Goal: Complete application form

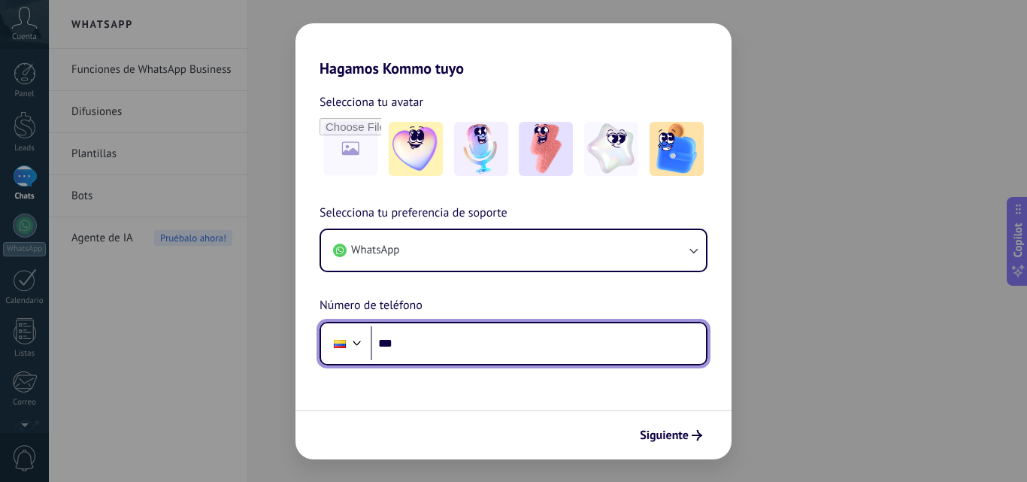
click at [504, 350] on input "***" at bounding box center [538, 343] width 335 height 35
type input "**********"
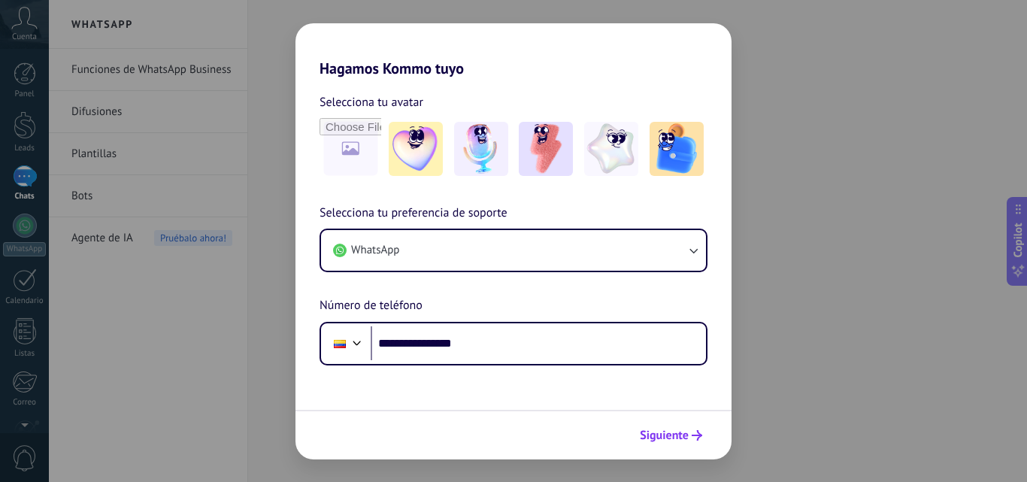
click at [672, 438] on span "Siguiente" at bounding box center [664, 435] width 49 height 11
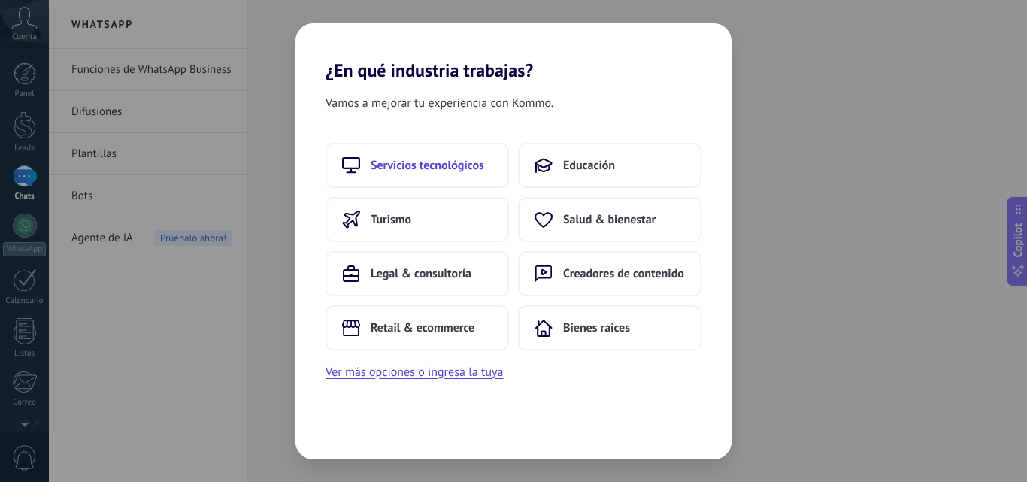
click at [417, 172] on span "Servicios tecnológicos" at bounding box center [428, 165] width 114 height 15
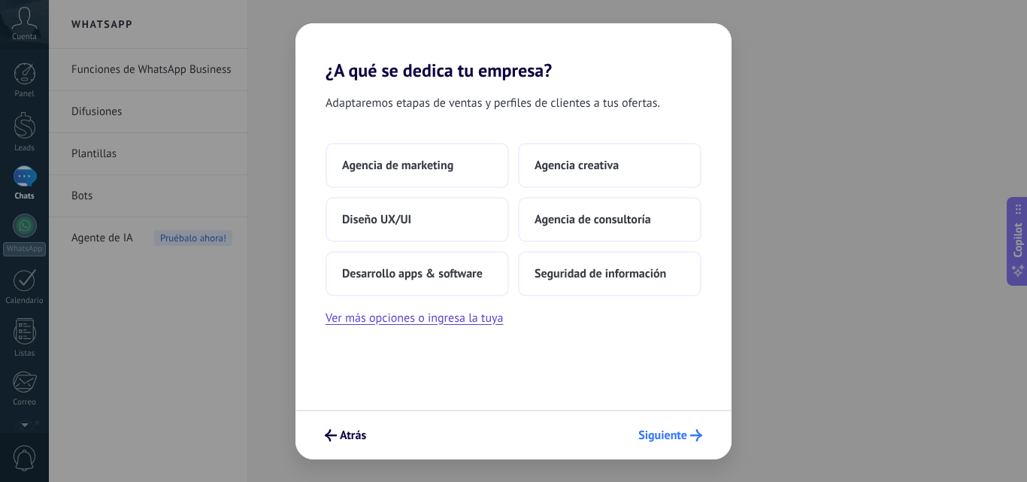
click at [661, 441] on span "Siguiente" at bounding box center [662, 435] width 49 height 11
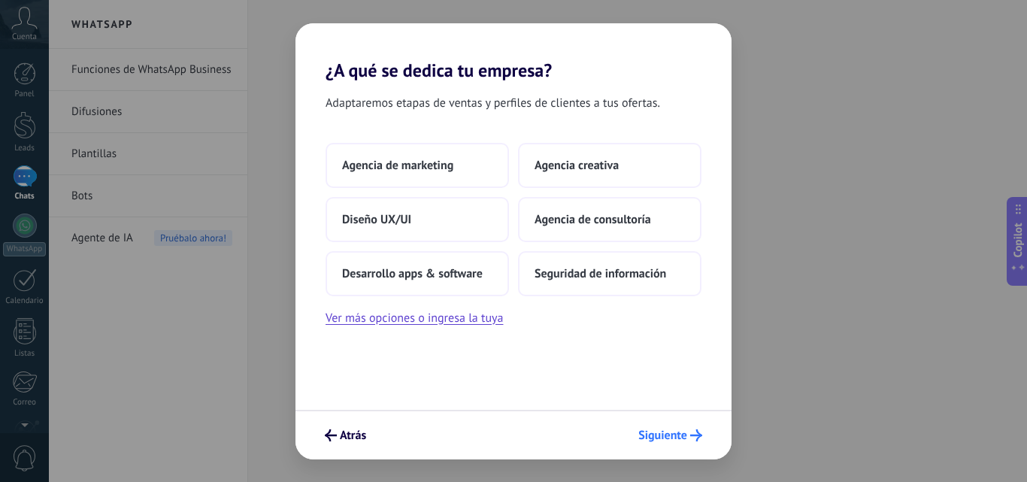
click at [661, 441] on span "Siguiente" at bounding box center [662, 435] width 49 height 11
click at [655, 427] on button "Siguiente" at bounding box center [669, 435] width 77 height 26
click at [456, 165] on button "Agencia de marketing" at bounding box center [416, 165] width 183 height 45
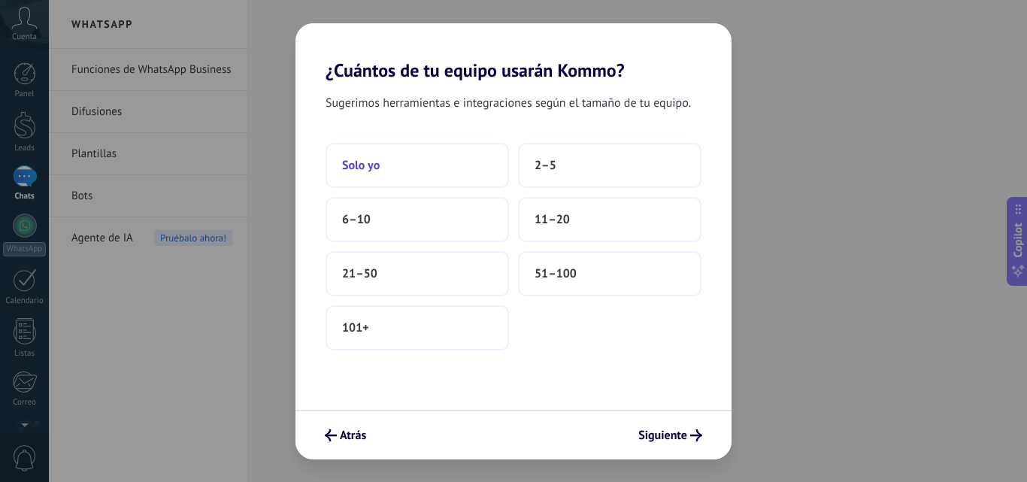
click at [389, 171] on button "Solo yo" at bounding box center [416, 165] width 183 height 45
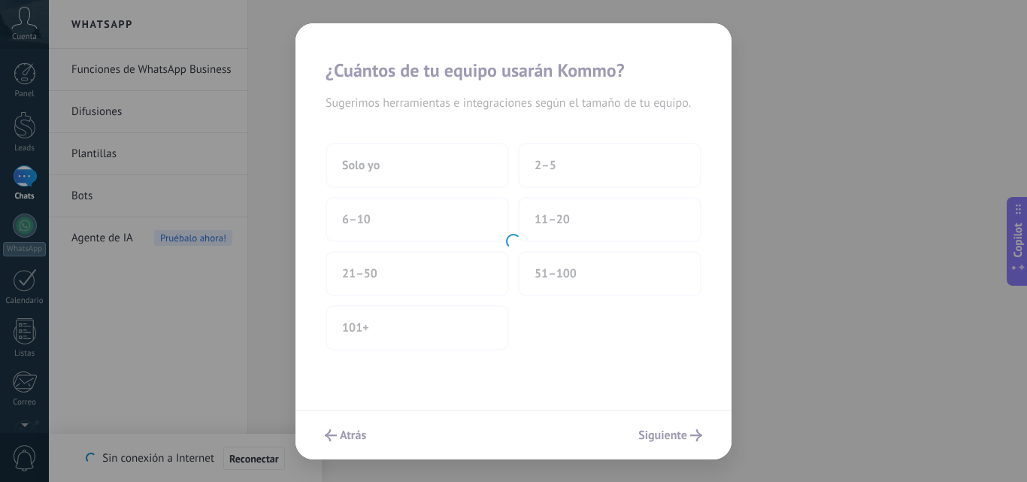
click at [889, 413] on div "¿Cuántos de tu equipo usarán Kommo? Sugerimos herramientas e integraciones segú…" at bounding box center [513, 241] width 1027 height 482
click at [689, 439] on div at bounding box center [513, 241] width 436 height 436
click at [674, 442] on div at bounding box center [513, 241] width 436 height 436
click at [1018, 159] on div "¿Cuántos de tu equipo usarán Kommo? Sugerimos herramientas e integraciones segú…" at bounding box center [513, 241] width 1027 height 482
